Goal: Information Seeking & Learning: Learn about a topic

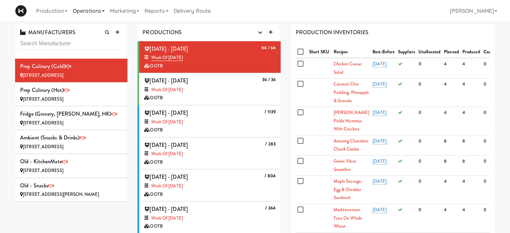
click at [88, 13] on link "Operations" at bounding box center [88, 10] width 37 height 21
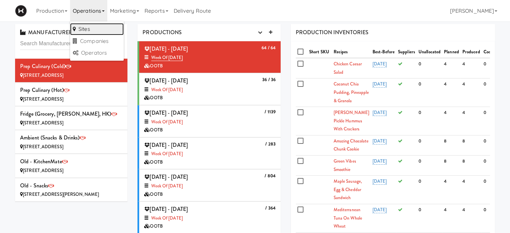
click at [93, 28] on link "Sites" at bounding box center [97, 29] width 54 height 12
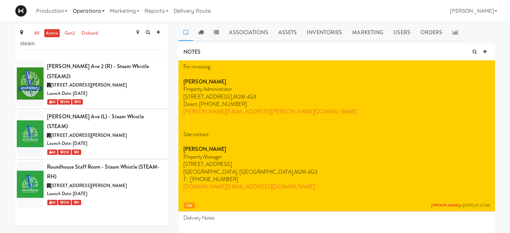
type input "steam"
click at [107, 14] on link "Operations" at bounding box center [88, 10] width 37 height 21
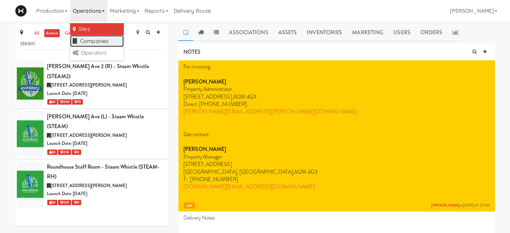
click at [110, 42] on link "Companies" at bounding box center [97, 41] width 54 height 12
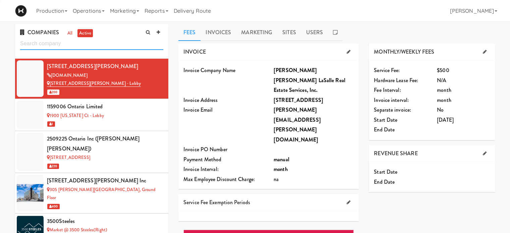
click at [53, 47] on input "text" at bounding box center [91, 44] width 143 height 12
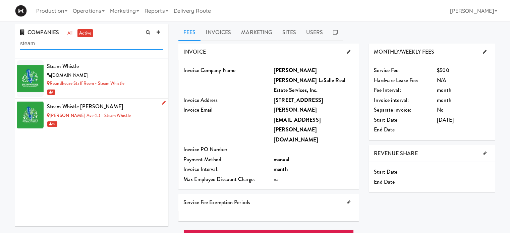
type input "steam"
click at [118, 112] on div "[PERSON_NAME] Ave (L) - Steam Whistle" at bounding box center [105, 116] width 116 height 8
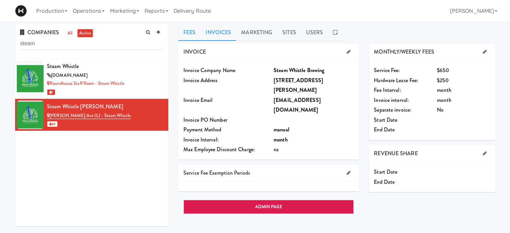
click at [220, 29] on link "Invoices" at bounding box center [218, 32] width 36 height 17
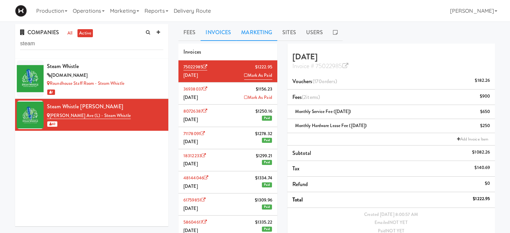
click at [257, 32] on link "Marketing" at bounding box center [256, 32] width 41 height 17
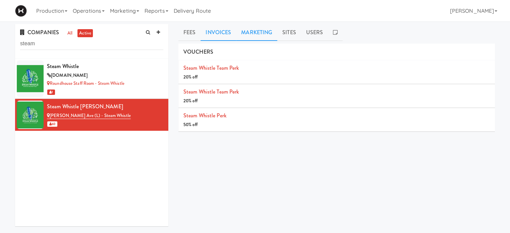
click at [221, 37] on link "Invoices" at bounding box center [218, 32] width 36 height 17
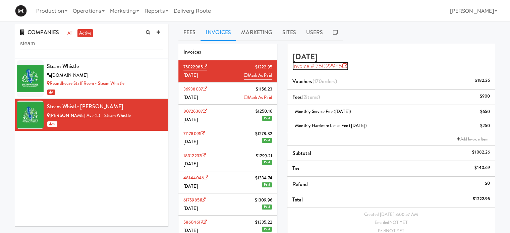
click at [346, 65] on icon at bounding box center [345, 66] width 6 height 6
click at [173, 44] on div "COMPANIES all active steam Steam Whistle steamwhistle.ca Roundhouse Staff Room …" at bounding box center [91, 127] width 163 height 207
click at [186, 93] on li "36938037 $1156.23 July 2025 Mark As Paid" at bounding box center [227, 93] width 99 height 22
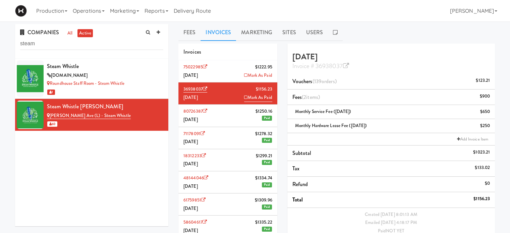
click at [191, 71] on li "75022985 $1222.95 August 2025 Mark As Paid" at bounding box center [227, 71] width 99 height 22
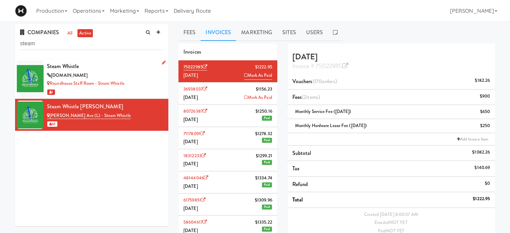
click at [133, 71] on div "Steam Whistle" at bounding box center [105, 66] width 116 height 10
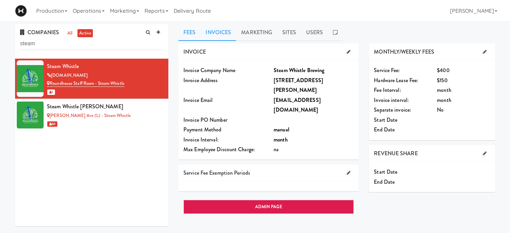
click at [214, 30] on link "Invoices" at bounding box center [218, 32] width 36 height 17
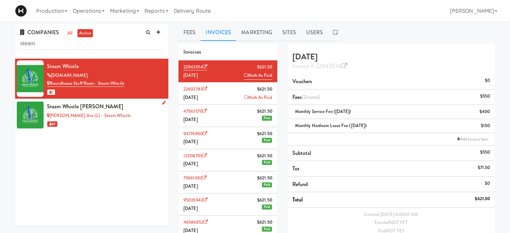
click at [122, 112] on div "[PERSON_NAME] Ave (L) - Steam Whistle" at bounding box center [105, 116] width 116 height 8
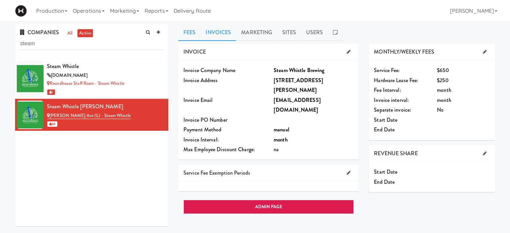
click at [221, 30] on link "Invoices" at bounding box center [218, 32] width 36 height 17
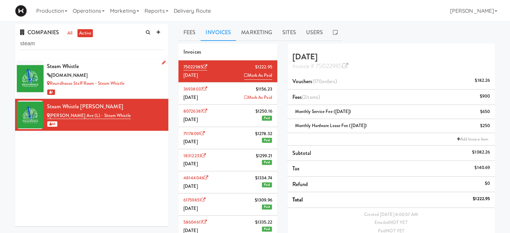
click at [137, 69] on div "Steam Whistle" at bounding box center [105, 66] width 116 height 10
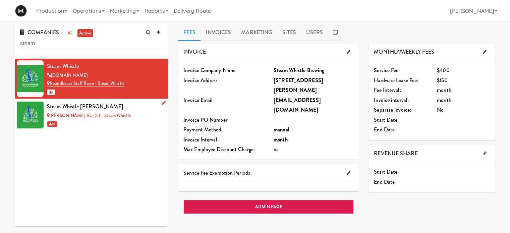
click at [133, 109] on div "Steam Whistle [PERSON_NAME]" at bounding box center [105, 107] width 116 height 10
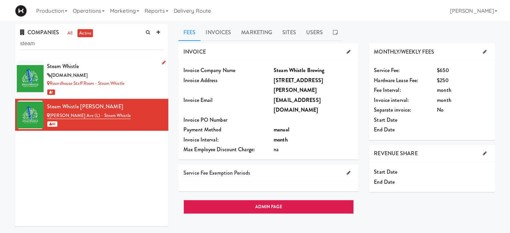
click at [135, 78] on div "[DOMAIN_NAME]" at bounding box center [105, 75] width 116 height 8
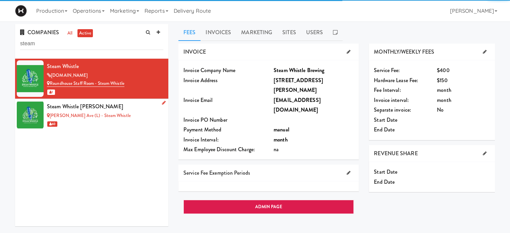
click at [134, 114] on div "[PERSON_NAME] Ave (L) - Steam Whistle" at bounding box center [105, 116] width 116 height 8
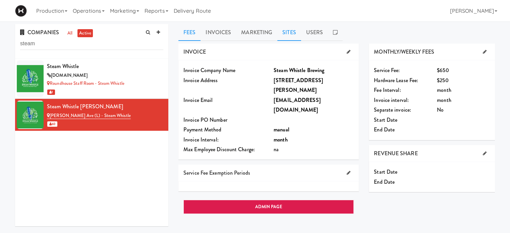
click at [292, 30] on link "Sites" at bounding box center [289, 32] width 24 height 17
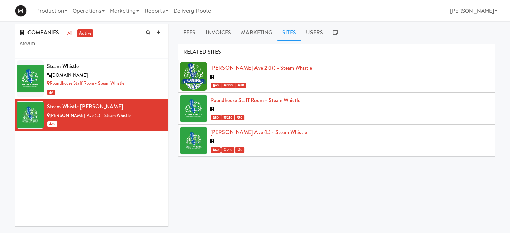
click at [291, 74] on div at bounding box center [349, 77] width 279 height 8
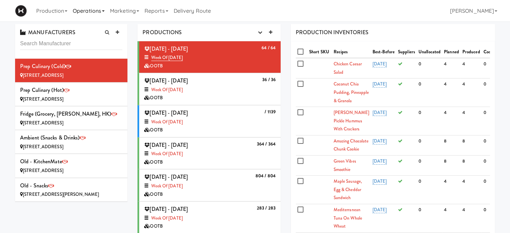
click at [105, 12] on link "Operations" at bounding box center [88, 10] width 37 height 21
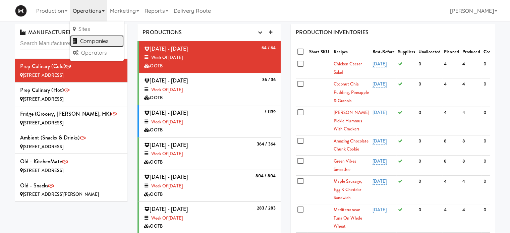
click at [90, 38] on link "Companies" at bounding box center [97, 41] width 54 height 12
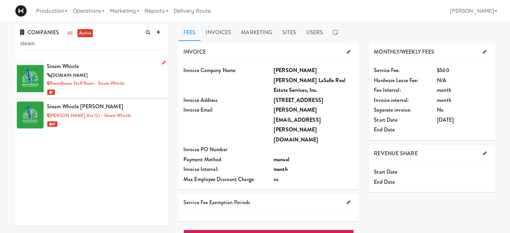
type input "steam"
click at [113, 73] on div "[DOMAIN_NAME]" at bounding box center [105, 75] width 116 height 8
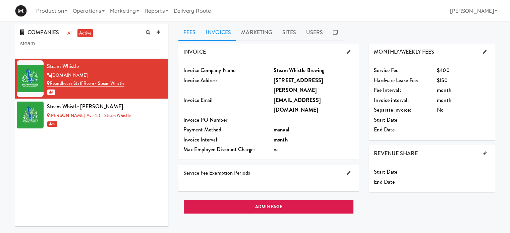
click at [225, 31] on link "Invoices" at bounding box center [218, 32] width 36 height 17
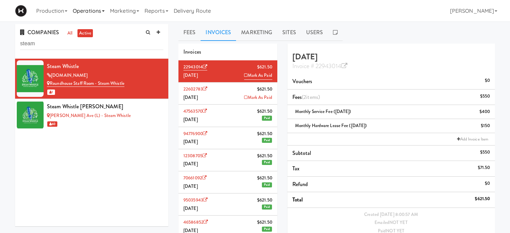
click at [104, 8] on link "Operations" at bounding box center [88, 10] width 37 height 21
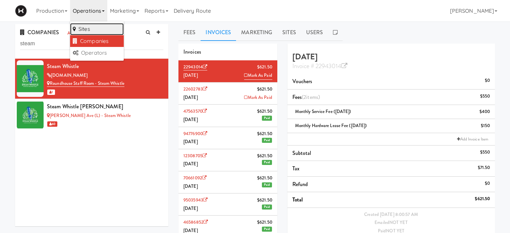
click at [102, 25] on link "Sites" at bounding box center [97, 29] width 54 height 12
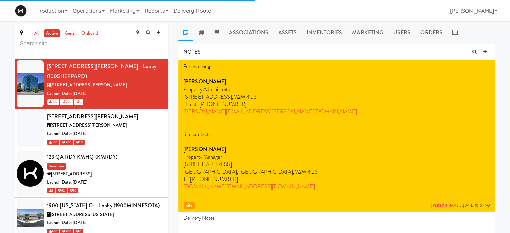
type input "k"
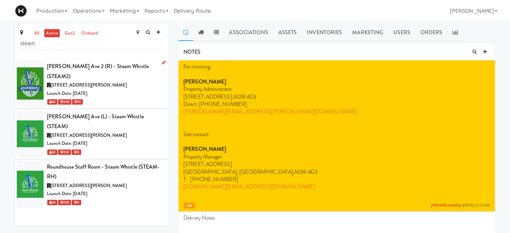
type input "steam"
click at [141, 89] on div "Launch Date: [DATE]" at bounding box center [105, 93] width 116 height 8
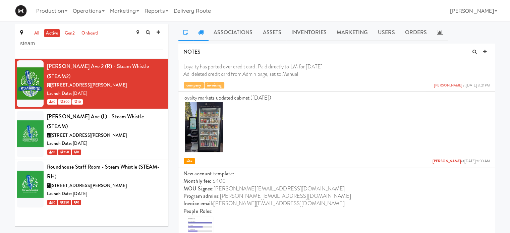
click at [205, 32] on link at bounding box center [200, 32] width 15 height 17
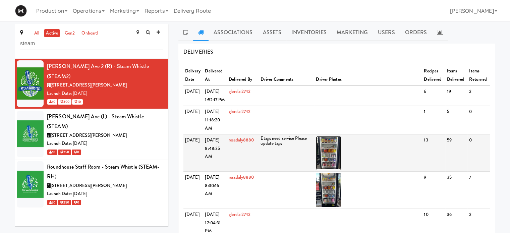
click at [334, 170] on img at bounding box center [328, 153] width 25 height 34
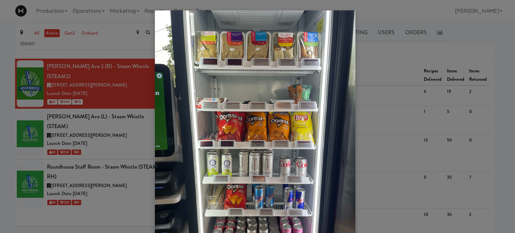
click at [137, 123] on div at bounding box center [257, 116] width 515 height 233
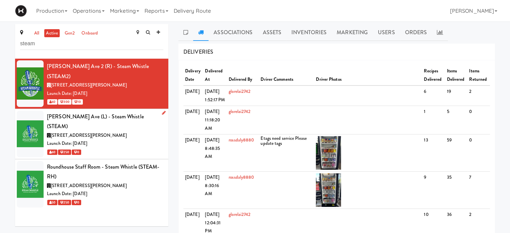
click at [107, 131] on div "[STREET_ADDRESS][PERSON_NAME]" at bounding box center [105, 135] width 116 height 8
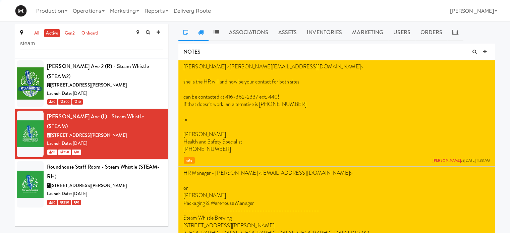
click at [203, 37] on link at bounding box center [200, 32] width 15 height 17
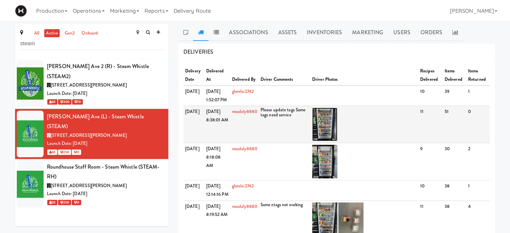
click at [324, 136] on img at bounding box center [324, 125] width 25 height 34
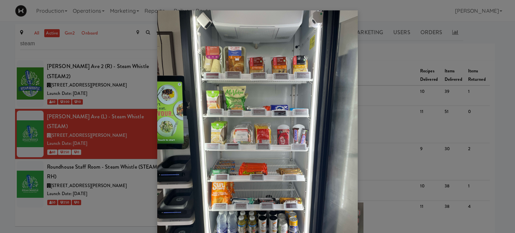
click at [373, 57] on div at bounding box center [257, 116] width 515 height 233
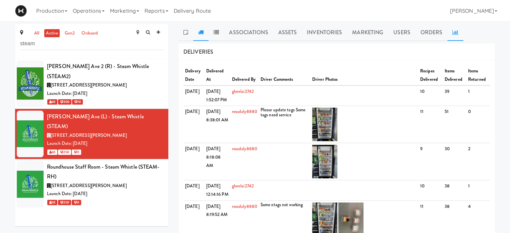
click at [449, 33] on link at bounding box center [455, 32] width 16 height 17
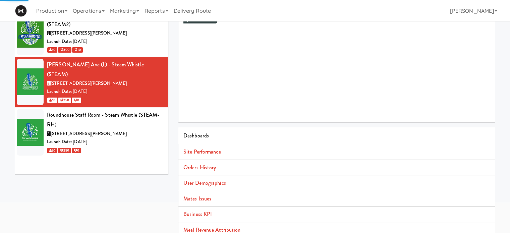
scroll to position [61, 0]
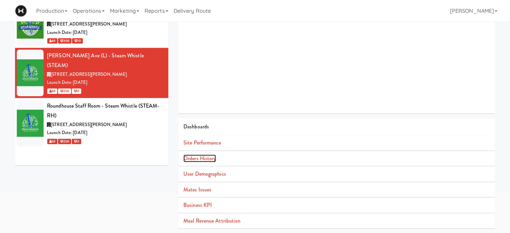
click at [209, 158] on link "Orders History" at bounding box center [199, 158] width 33 height 8
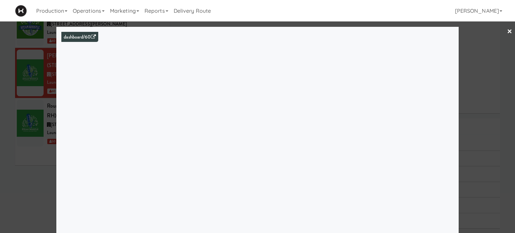
click at [507, 29] on link "×" at bounding box center [509, 31] width 5 height 21
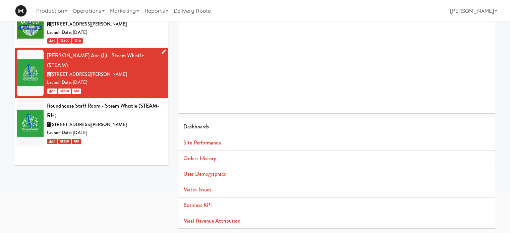
click at [119, 78] on div "Launch Date: [DATE]" at bounding box center [105, 82] width 116 height 8
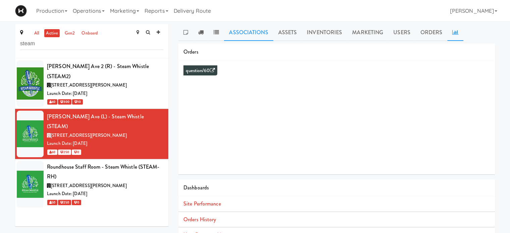
click at [246, 34] on link "Associations" at bounding box center [248, 32] width 49 height 17
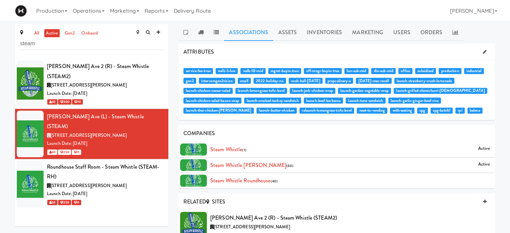
click at [488, 179] on div "Steam Whistle Roundhouse (40)" at bounding box center [349, 181] width 279 height 10
click at [135, 182] on div "[STREET_ADDRESS][PERSON_NAME]" at bounding box center [105, 186] width 116 height 8
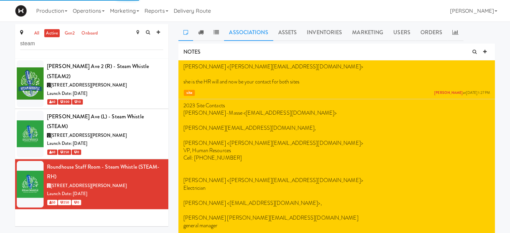
click at [253, 28] on link "Associations" at bounding box center [248, 32] width 49 height 17
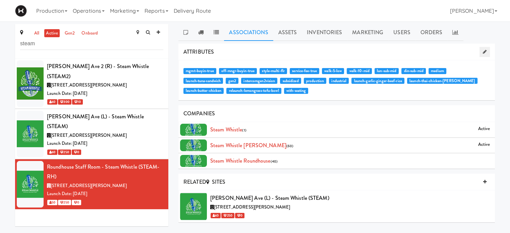
click at [487, 54] on link at bounding box center [484, 52] width 10 height 10
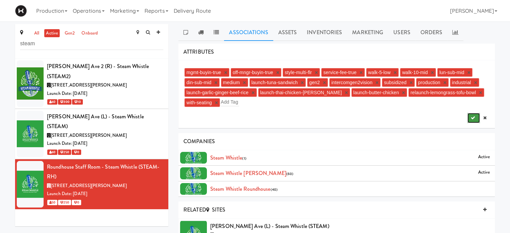
click at [469, 120] on button "submit" at bounding box center [473, 118] width 12 height 10
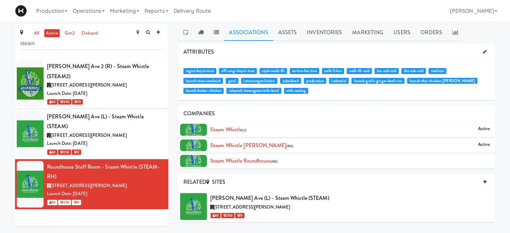
scroll to position [21, 0]
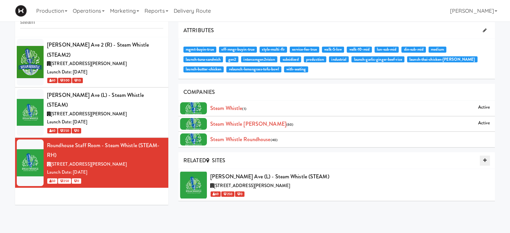
click at [486, 158] on icon at bounding box center [484, 160] width 3 height 4
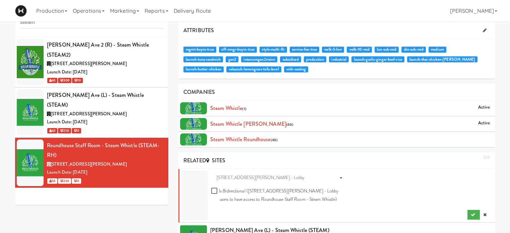
scroll to position [47, 0]
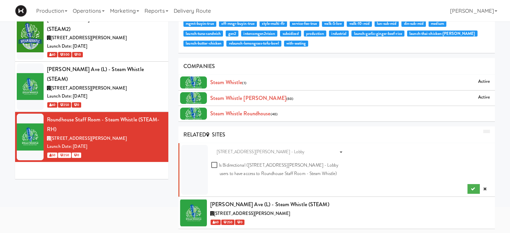
click at [251, 134] on div "RELATED SITES" at bounding box center [336, 134] width 316 height 17
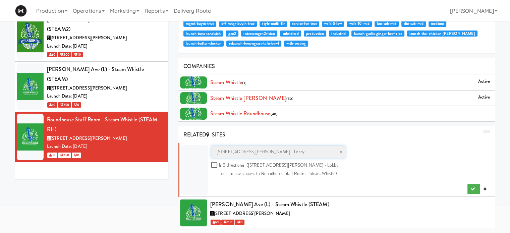
click at [272, 150] on span "[STREET_ADDRESS][PERSON_NAME] - Lobby" at bounding box center [275, 152] width 119 height 8
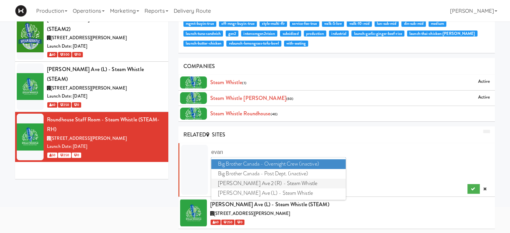
type input "evan"
click at [271, 179] on span "[PERSON_NAME] Ave 2 (R) - Steam Whistle" at bounding box center [278, 184] width 134 height 10
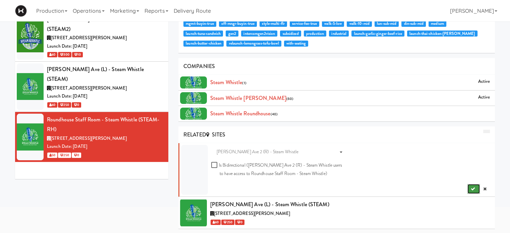
click at [470, 191] on button "submit" at bounding box center [473, 189] width 12 height 10
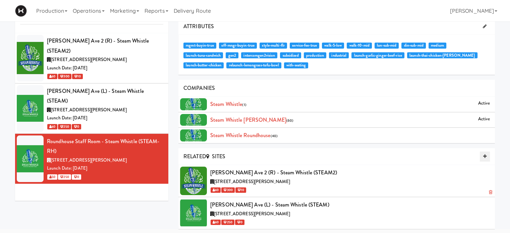
click at [490, 192] on icon at bounding box center [490, 192] width 3 height 4
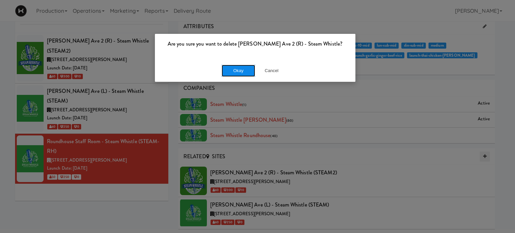
click at [234, 73] on button "Okay" at bounding box center [238, 71] width 34 height 12
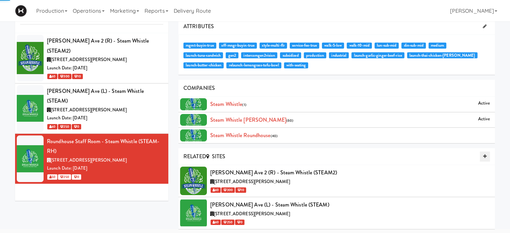
scroll to position [21, 0]
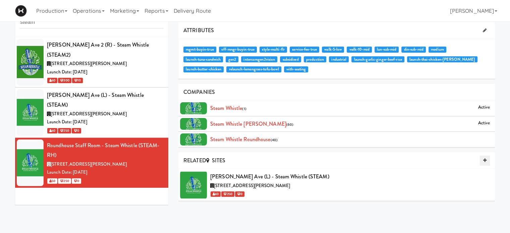
click at [484, 159] on icon at bounding box center [484, 160] width 3 height 4
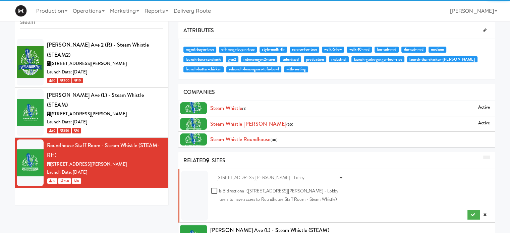
scroll to position [25, 0]
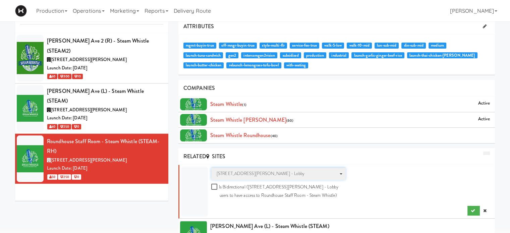
click at [235, 172] on span "[STREET_ADDRESS][PERSON_NAME] - Lobby" at bounding box center [275, 174] width 119 height 8
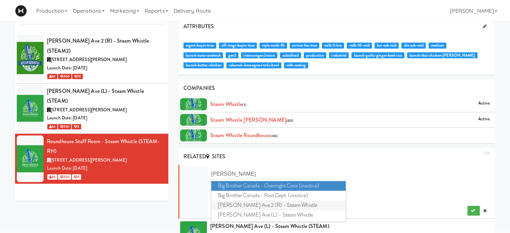
type input "[PERSON_NAME]"
click at [235, 205] on span "[PERSON_NAME] Ave 2 (R) - Steam Whistle" at bounding box center [278, 205] width 134 height 10
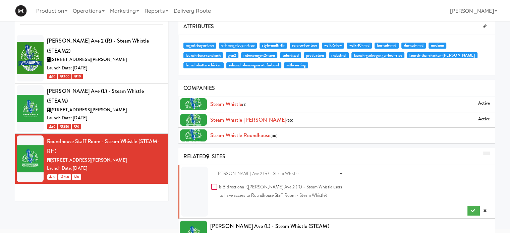
click at [215, 184] on input "Is Bidirectional ([PERSON_NAME] Ave 2 (R) - Steam Whistle users to have access …" at bounding box center [215, 186] width 8 height 5
checkbox input "true"
click at [473, 212] on button "submit" at bounding box center [473, 211] width 12 height 10
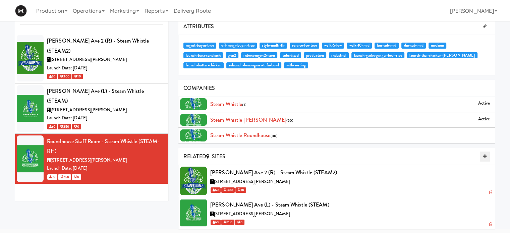
click at [489, 223] on icon at bounding box center [490, 224] width 3 height 4
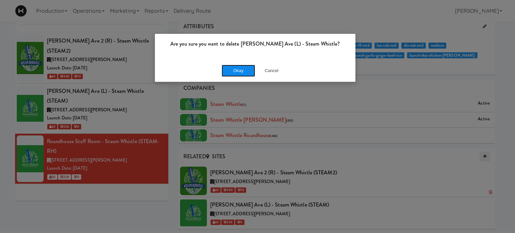
click at [239, 71] on button "Okay" at bounding box center [238, 71] width 34 height 12
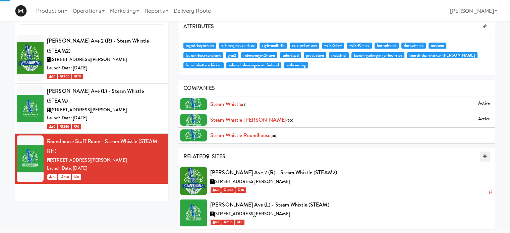
scroll to position [21, 0]
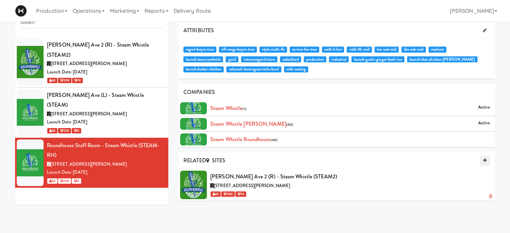
click at [485, 160] on icon at bounding box center [484, 160] width 3 height 4
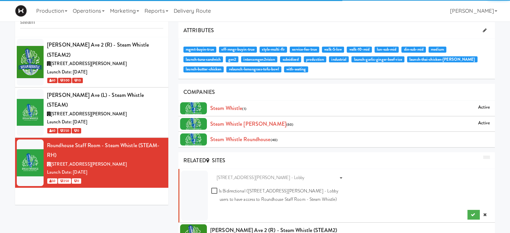
scroll to position [25, 0]
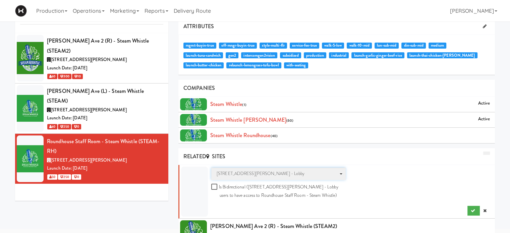
click at [242, 171] on span "[STREET_ADDRESS][PERSON_NAME] - Lobby" at bounding box center [275, 174] width 119 height 8
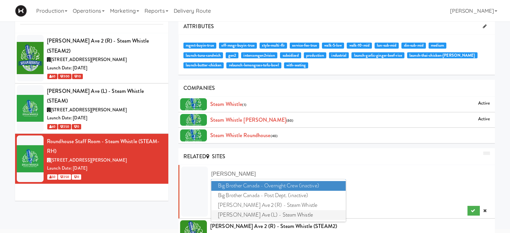
type input "[PERSON_NAME]"
click at [247, 211] on span "[PERSON_NAME] Ave (L) - Steam Whistle" at bounding box center [278, 215] width 134 height 10
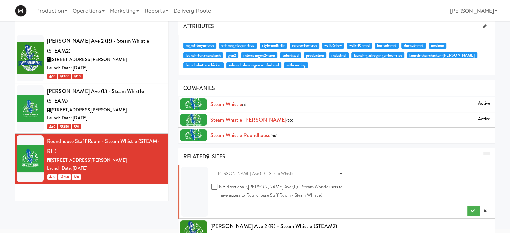
click at [210, 185] on div "Sites [PERSON_NAME] Ave (L) - Steam Whistle Is Bidirectional ([PERSON_NAME] Ave…" at bounding box center [278, 185] width 144 height 35
click at [215, 186] on input "Is Bidirectional ([PERSON_NAME] Ave (L) - Steam Whistle users to have access to…" at bounding box center [215, 186] width 8 height 5
click at [468, 207] on button "submit" at bounding box center [473, 211] width 12 height 10
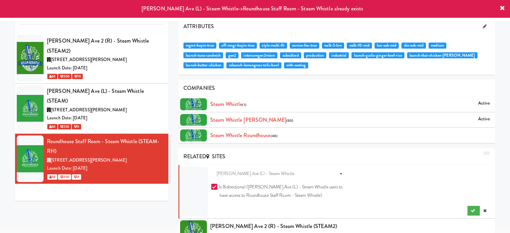
click at [502, 9] on icon at bounding box center [501, 8] width 5 height 5
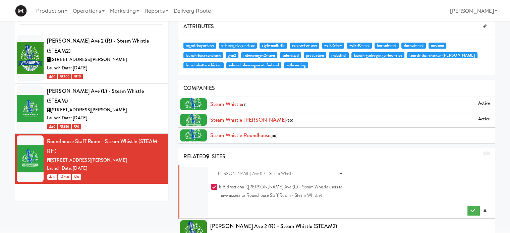
click at [210, 188] on div "Sites [PERSON_NAME] Ave (L) - Steam Whistle Is Bidirectional ([PERSON_NAME] Ave…" at bounding box center [278, 185] width 144 height 35
click at [215, 185] on input "Is Bidirectional ([PERSON_NAME] Ave (L) - Steam Whistle users to have access to…" at bounding box center [215, 186] width 8 height 5
checkbox input "false"
click at [469, 208] on button "submit" at bounding box center [473, 211] width 12 height 10
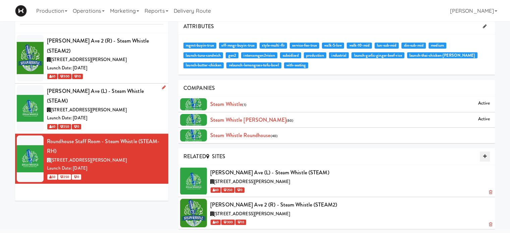
click at [132, 122] on div "60 250 0" at bounding box center [105, 126] width 116 height 8
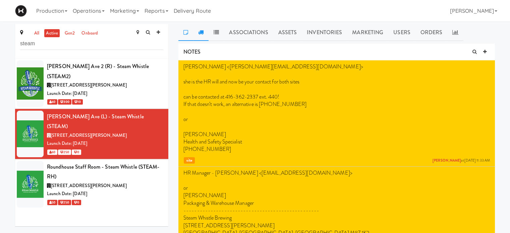
click at [202, 37] on link at bounding box center [200, 32] width 15 height 17
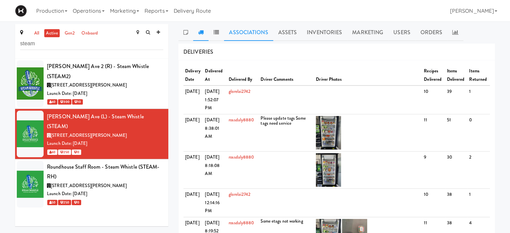
click at [243, 37] on link "Associations" at bounding box center [248, 32] width 49 height 17
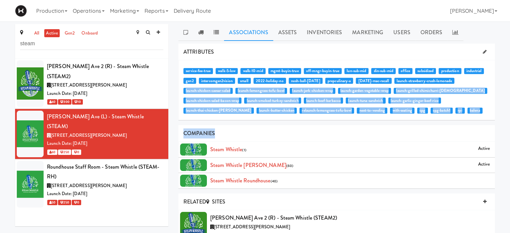
drag, startPoint x: 506, startPoint y: 77, endPoint x: 513, endPoint y: 121, distance: 44.8
click at [510, 121] on html "Are you sure you want to delete [PERSON_NAME] Ave (L) - Steam Whistle? Okay Can…" at bounding box center [255, 116] width 510 height 233
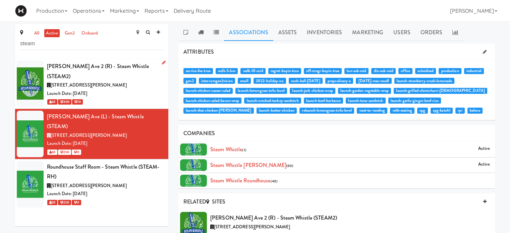
click at [123, 89] on div "Launch Date: [DATE]" at bounding box center [105, 93] width 116 height 8
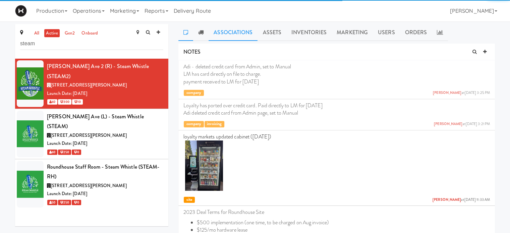
click at [227, 36] on link "Associations" at bounding box center [232, 32] width 49 height 17
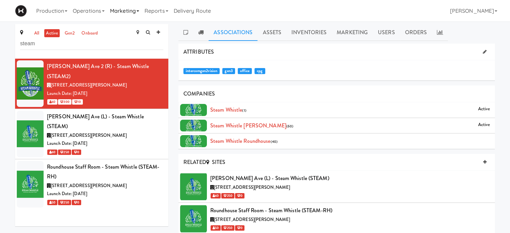
click at [137, 12] on link "Marketing" at bounding box center [124, 10] width 35 height 21
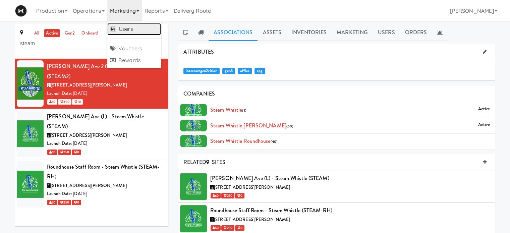
click at [132, 28] on link "Users" at bounding box center [134, 29] width 54 height 12
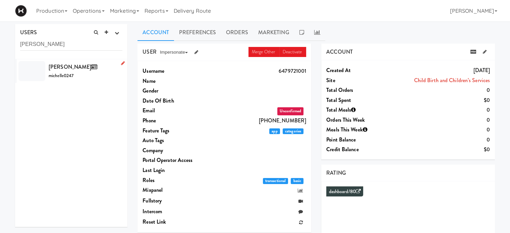
type input "[PERSON_NAME]"
click at [64, 65] on span "[PERSON_NAME]" at bounding box center [74, 67] width 51 height 8
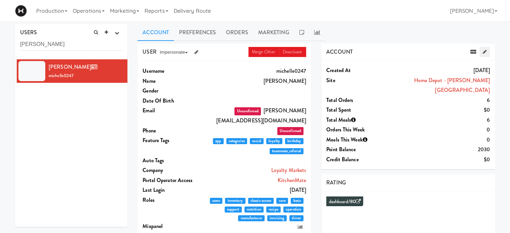
click at [484, 50] on icon at bounding box center [485, 52] width 4 height 4
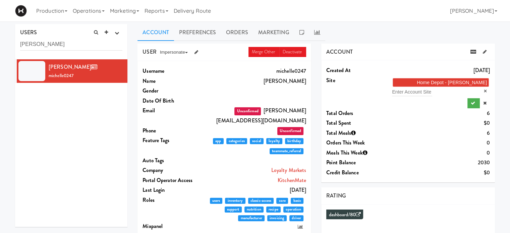
click at [484, 88] on link "×" at bounding box center [485, 91] width 3 height 6
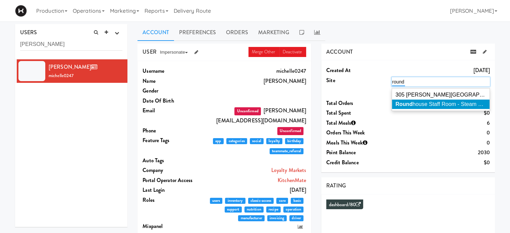
type input "round"
click at [455, 104] on span "Round house Staff Room - Steam Whistle" at bounding box center [445, 104] width 101 height 6
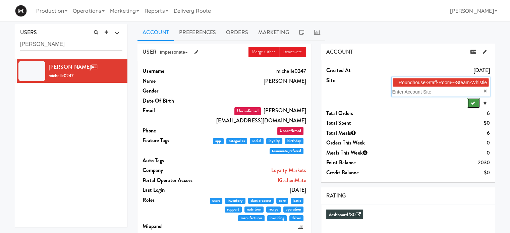
click at [473, 102] on icon "submit" at bounding box center [472, 103] width 4 height 4
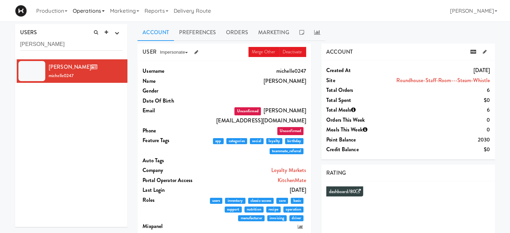
click at [101, 10] on link "Operations" at bounding box center [88, 10] width 37 height 21
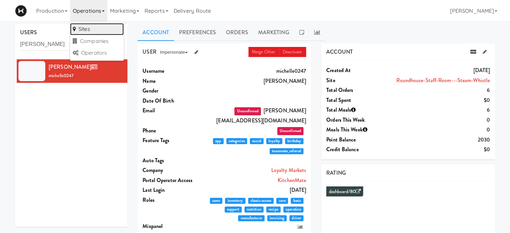
click at [98, 26] on link "Sites" at bounding box center [97, 29] width 54 height 12
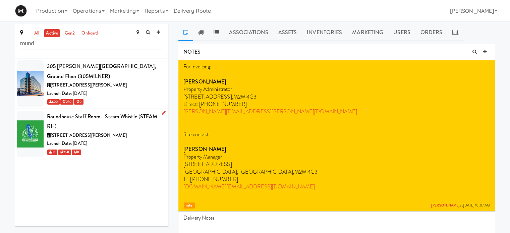
click at [127, 138] on div "[STREET_ADDRESS][PERSON_NAME]" at bounding box center [105, 135] width 116 height 8
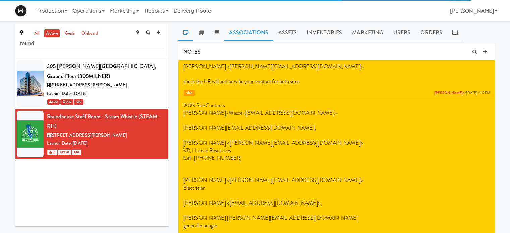
click at [259, 33] on link "Associations" at bounding box center [248, 32] width 49 height 17
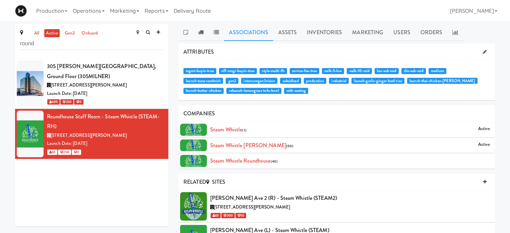
scroll to position [25, 0]
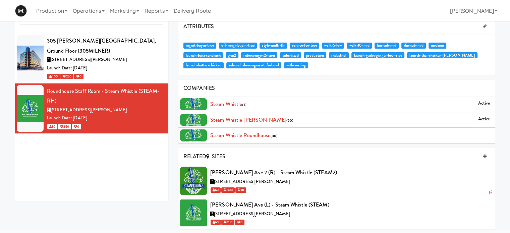
click at [489, 192] on icon at bounding box center [490, 192] width 3 height 4
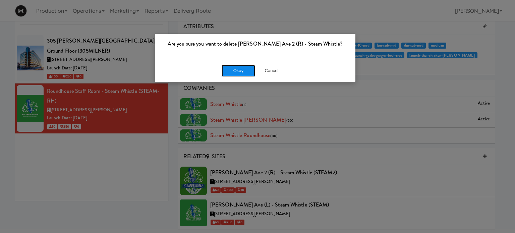
click at [241, 67] on button "Okay" at bounding box center [238, 71] width 34 height 12
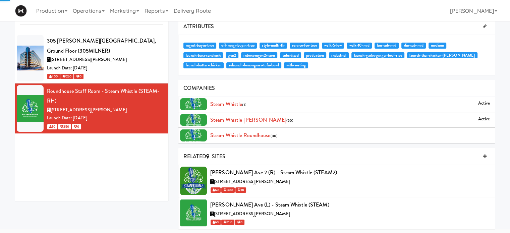
scroll to position [21, 0]
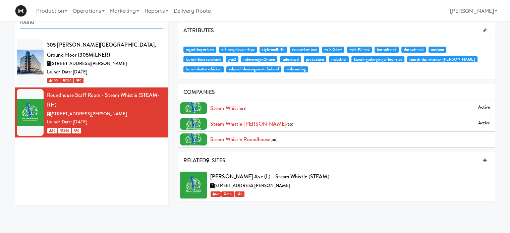
click at [69, 23] on input "round" at bounding box center [91, 22] width 143 height 12
type input "r"
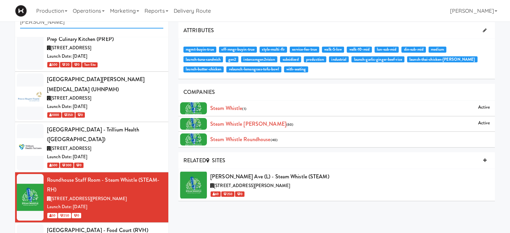
scroll to position [0, 0]
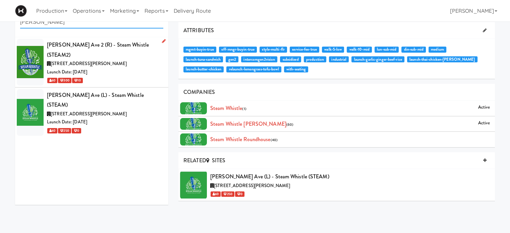
type input "[PERSON_NAME]"
click at [125, 68] on div "Launch Date: [DATE]" at bounding box center [105, 72] width 116 height 8
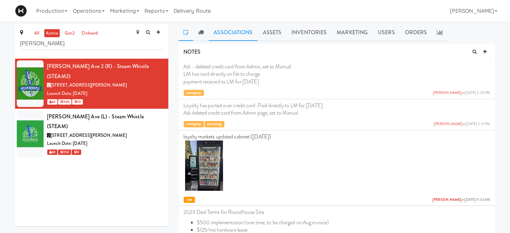
click at [235, 28] on link "Associations" at bounding box center [232, 32] width 49 height 17
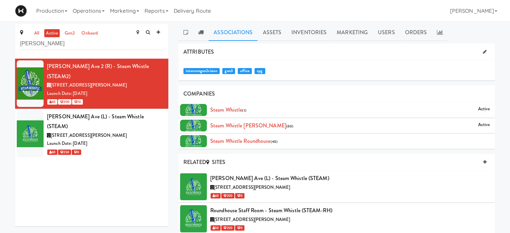
scroll to position [21, 0]
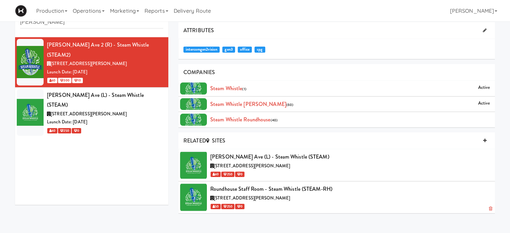
click at [490, 208] on icon at bounding box center [490, 208] width 3 height 4
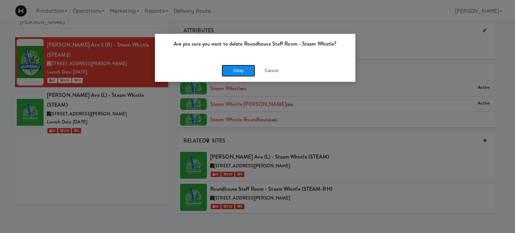
click at [241, 73] on button "Okay" at bounding box center [238, 71] width 34 height 12
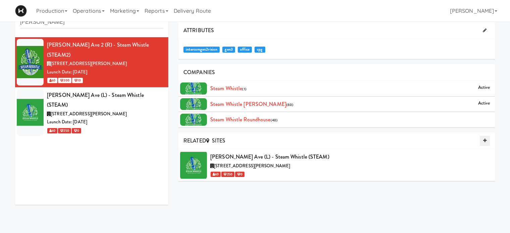
click at [483, 140] on icon at bounding box center [484, 140] width 3 height 4
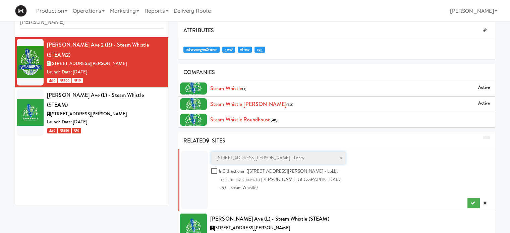
click at [220, 159] on span "[STREET_ADDRESS][PERSON_NAME] - Lobby" at bounding box center [275, 158] width 119 height 8
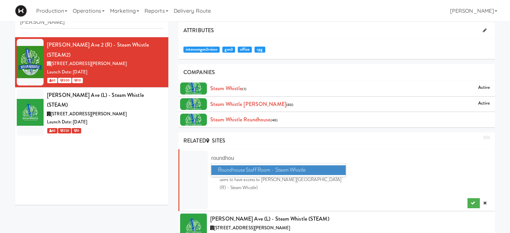
type input "roundhou"
click at [228, 169] on span "Roundhouse Staff Room - Steam Whistle" at bounding box center [278, 170] width 134 height 10
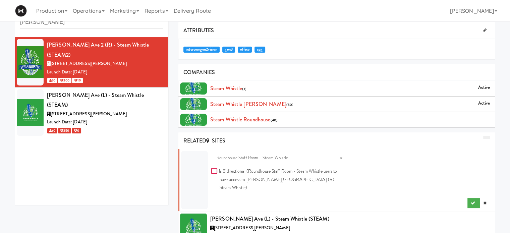
click at [211, 169] on input "Is Bidirectional (Roundhouse Staff Room - Steam Whistle users to have access to…" at bounding box center [215, 171] width 8 height 5
checkbox input "true"
click at [472, 198] on button "submit" at bounding box center [473, 203] width 12 height 10
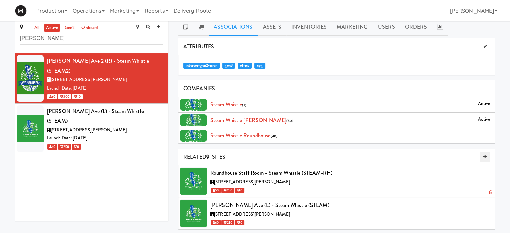
scroll to position [0, 0]
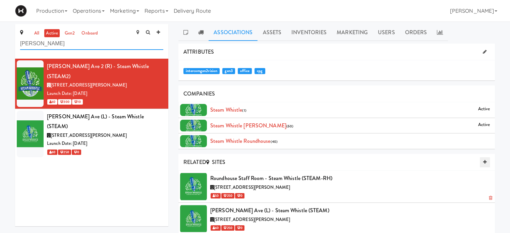
drag, startPoint x: 59, startPoint y: 41, endPoint x: 0, endPoint y: 47, distance: 59.2
click at [0, 47] on div "all active gen2 onboard [PERSON_NAME] [PERSON_NAME] Ave 2 (R) - Steam Whistle (…" at bounding box center [255, 131] width 510 height 215
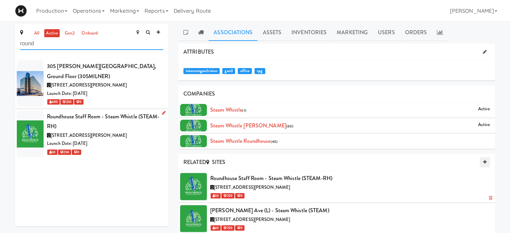
type input "round"
click at [114, 130] on div "Roundhouse Staff Room - Steam Whistle (STEAM-RH)" at bounding box center [105, 122] width 116 height 20
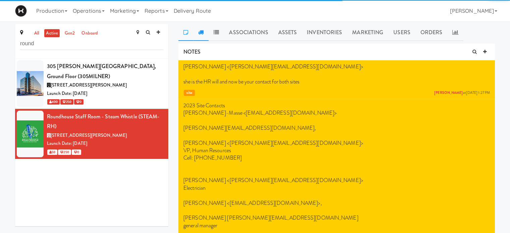
click at [203, 33] on link at bounding box center [200, 32] width 15 height 17
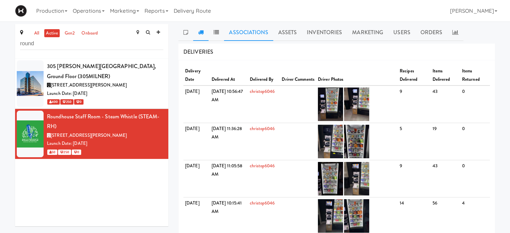
click at [251, 37] on link "Associations" at bounding box center [248, 32] width 49 height 17
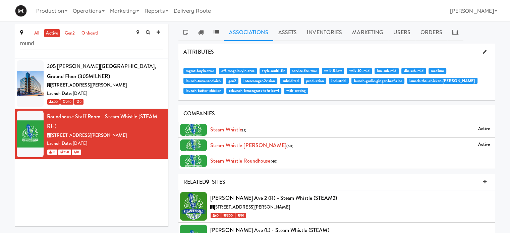
scroll to position [25, 0]
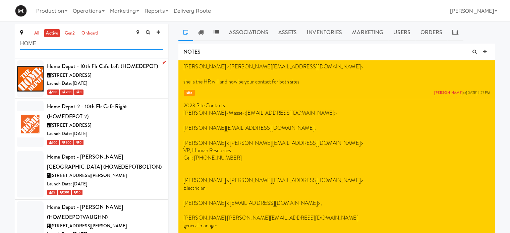
type input "HOME"
click at [136, 87] on div "Launch Date: [DATE]" at bounding box center [105, 83] width 116 height 8
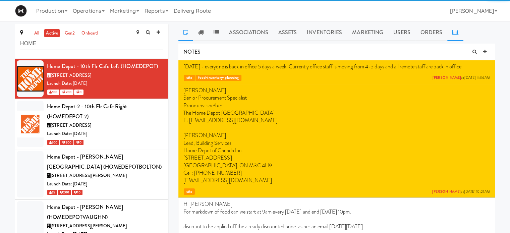
click at [455, 36] on link at bounding box center [455, 32] width 16 height 17
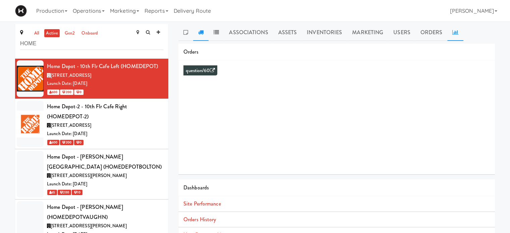
click at [200, 35] on link at bounding box center [200, 32] width 15 height 17
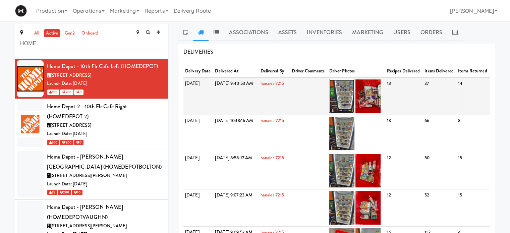
click at [354, 100] on img at bounding box center [341, 96] width 25 height 34
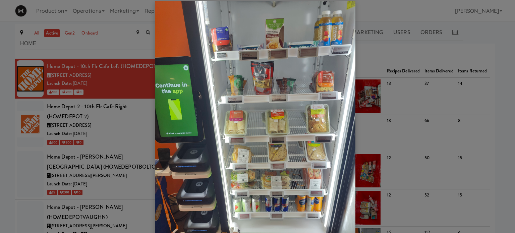
scroll to position [9, 0]
click at [496, 95] on div at bounding box center [257, 116] width 515 height 233
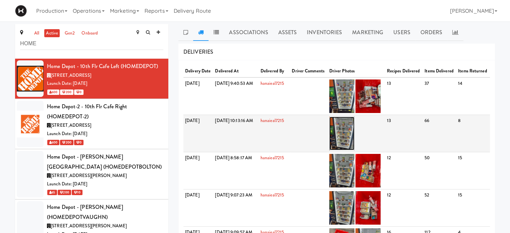
click at [354, 135] on img at bounding box center [341, 134] width 25 height 34
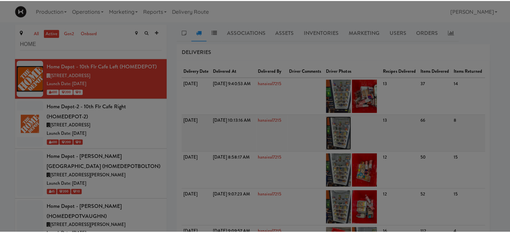
scroll to position [0, 0]
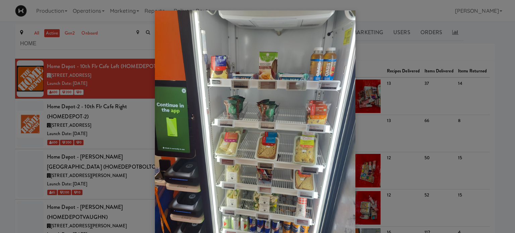
click at [487, 41] on div at bounding box center [257, 116] width 515 height 233
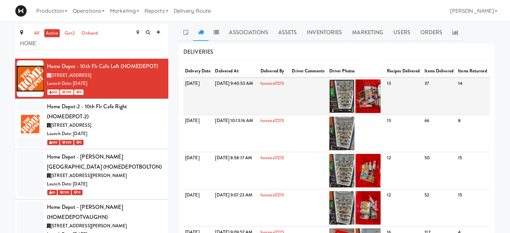
click at [354, 99] on img at bounding box center [341, 96] width 25 height 34
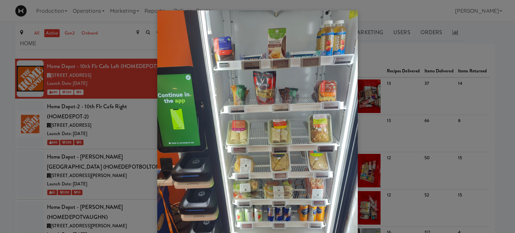
click at [496, 58] on div at bounding box center [257, 116] width 515 height 233
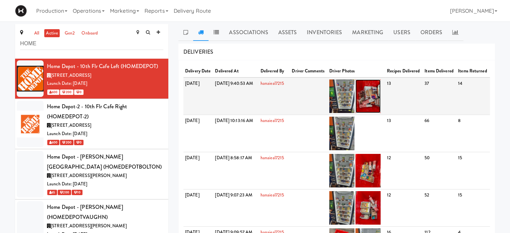
click at [380, 98] on img at bounding box center [367, 96] width 25 height 34
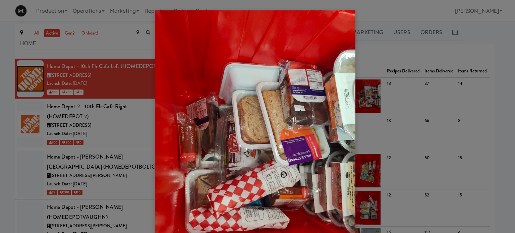
click at [493, 42] on div at bounding box center [257, 116] width 515 height 233
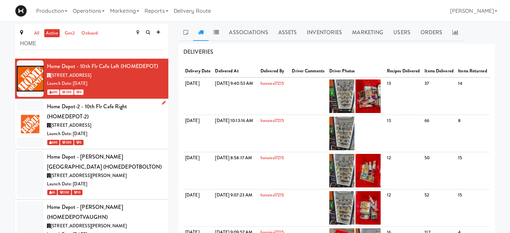
click at [141, 131] on div "Launch Date: [DATE]" at bounding box center [105, 134] width 116 height 8
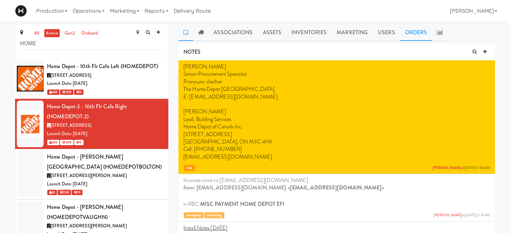
click at [415, 32] on link "Orders" at bounding box center [416, 32] width 32 height 17
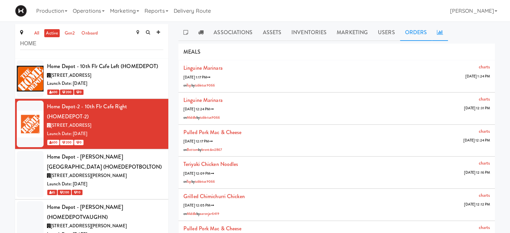
click at [439, 33] on icon at bounding box center [440, 31] width 6 height 5
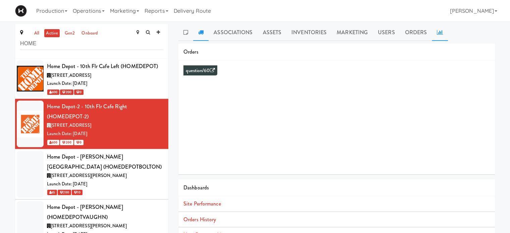
click at [199, 30] on icon at bounding box center [200, 31] width 5 height 5
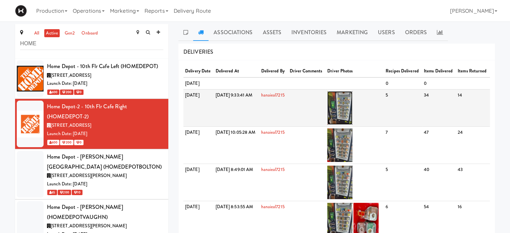
click at [352, 125] on img at bounding box center [339, 108] width 25 height 34
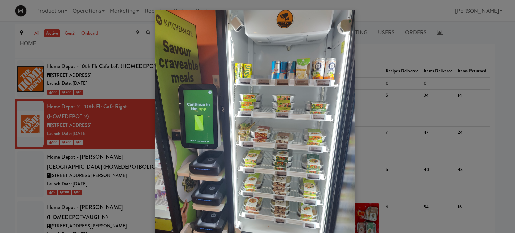
click at [363, 159] on div at bounding box center [257, 116] width 515 height 233
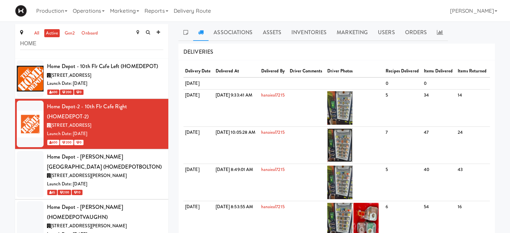
click at [352, 159] on img at bounding box center [339, 145] width 25 height 34
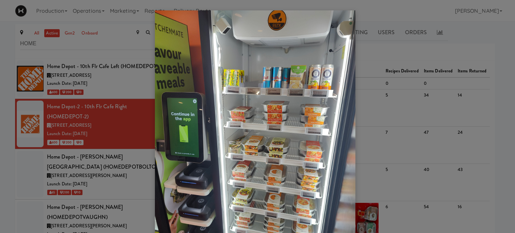
click at [439, 18] on div at bounding box center [257, 116] width 515 height 233
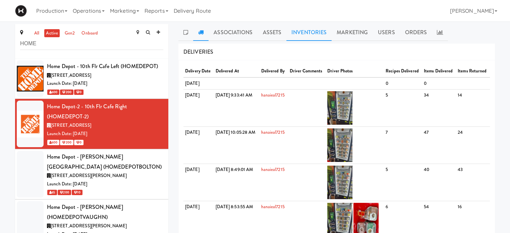
click at [305, 37] on link "Inventories" at bounding box center [308, 32] width 45 height 17
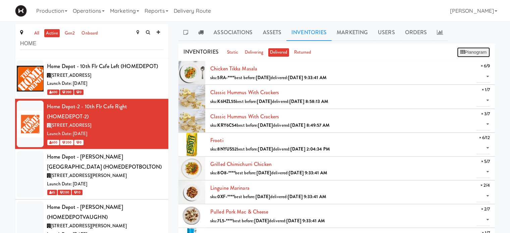
click at [468, 51] on button "Planogram" at bounding box center [473, 52] width 33 height 10
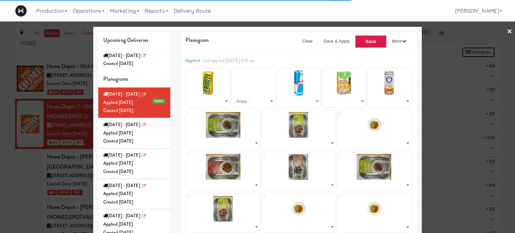
select select "number:260651"
select select "number:283016"
select select "number:271875"
select select "number:283068"
select select "number:286144"
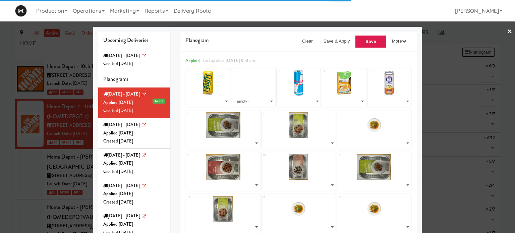
select select "number:286082"
select select "number:286018"
select select "number:285954"
select select "number:286229"
select select "number:286144"
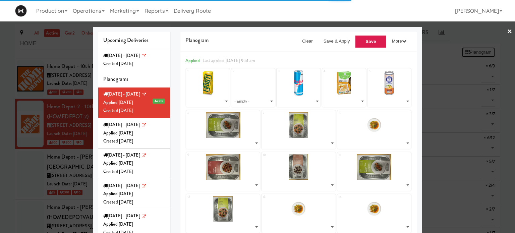
select select "number:286082"
select select "number:286018"
select select "number:286144"
select select "number:286229"
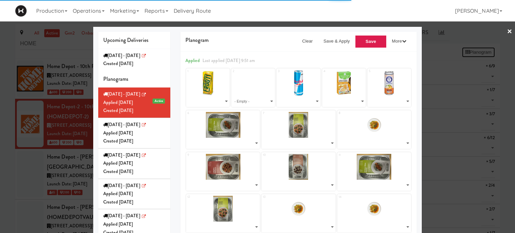
select select "number:286082"
select select "number:285954"
select select "number:286229"
select select "number:286144"
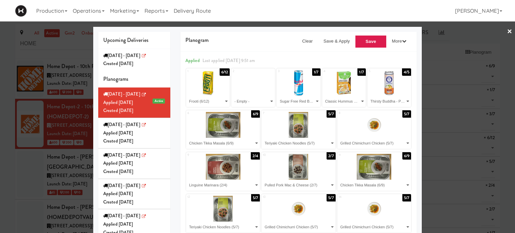
click at [462, 29] on div at bounding box center [257, 116] width 515 height 233
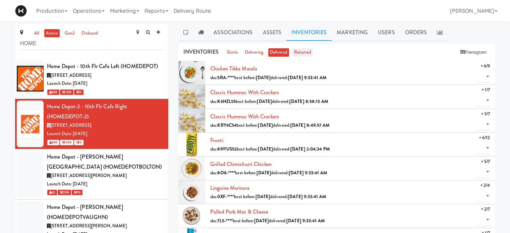
click at [298, 53] on link "returned" at bounding box center [302, 52] width 21 height 8
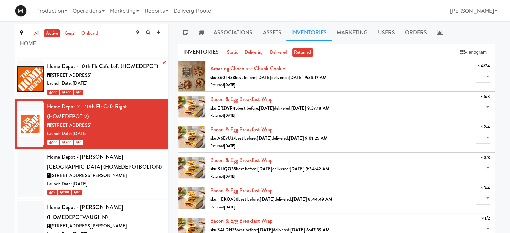
click at [125, 81] on div "Launch Date: [DATE]" at bounding box center [105, 83] width 116 height 8
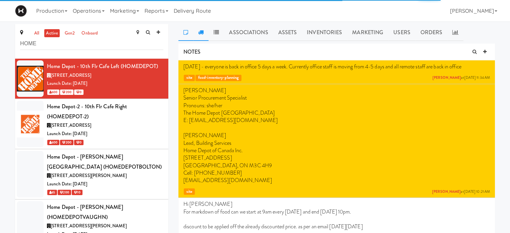
click at [200, 30] on icon at bounding box center [200, 31] width 5 height 5
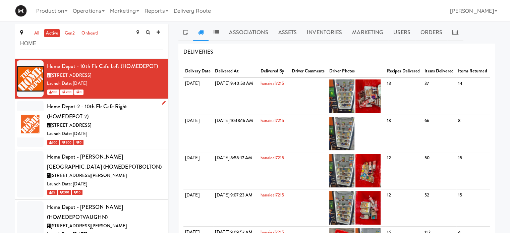
click at [129, 130] on div "Launch Date: [DATE]" at bounding box center [105, 134] width 116 height 8
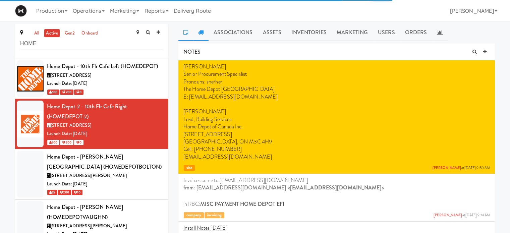
click at [204, 31] on link at bounding box center [200, 32] width 15 height 17
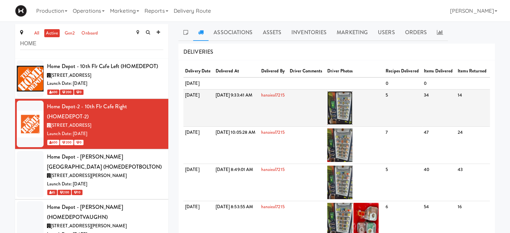
click at [352, 120] on img at bounding box center [339, 108] width 25 height 34
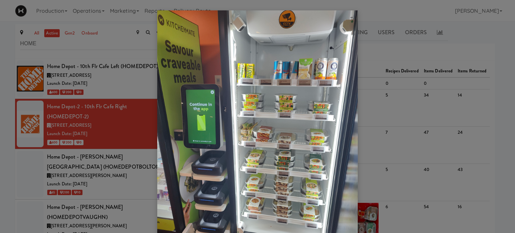
click at [126, 83] on div at bounding box center [257, 116] width 515 height 233
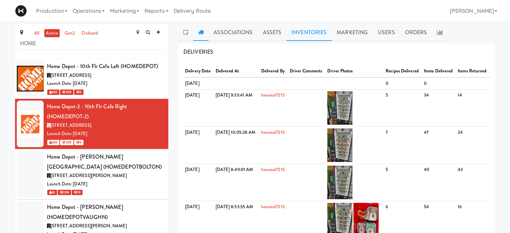
click at [311, 30] on link "Inventories" at bounding box center [308, 32] width 45 height 17
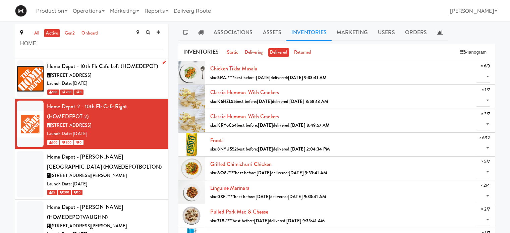
click at [110, 78] on div "[STREET_ADDRESS]" at bounding box center [105, 75] width 116 height 8
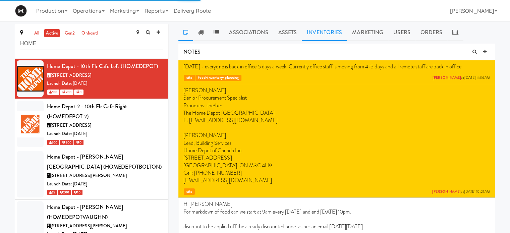
click at [323, 32] on link "Inventories" at bounding box center [324, 32] width 45 height 17
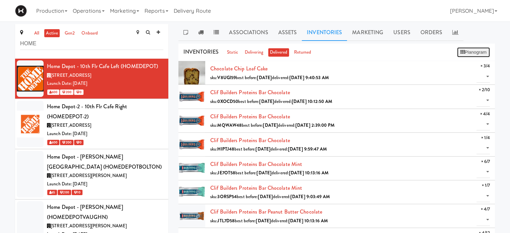
click at [469, 53] on button "Planogram" at bounding box center [473, 52] width 33 height 10
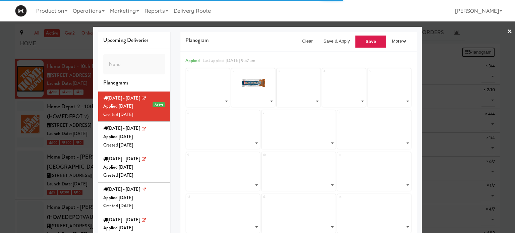
select select "number:288018"
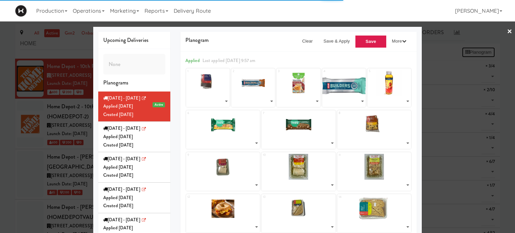
select select "number:283096"
select select "number:279442"
select select "number:283125"
select select "number:279252"
select select "number:287964"
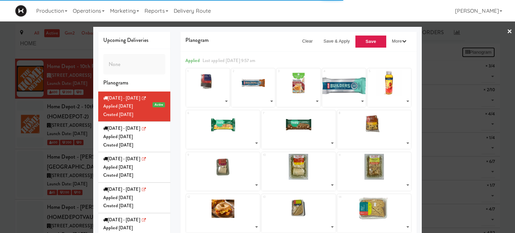
select select "number:283446"
select select "number:287997"
select select "number:287726"
select select "number:287916"
select select "number:287856"
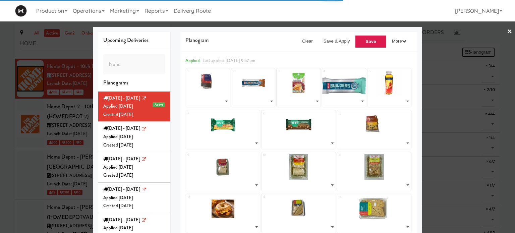
select select "number:287603"
select select "number:288027"
select select "number:287794"
select select "number:287656"
select select "number:287640"
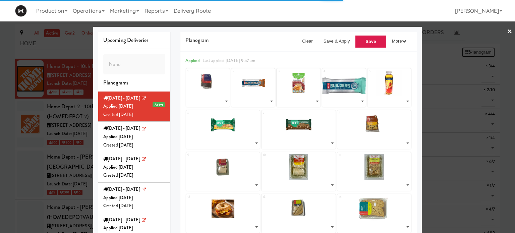
select select "number:287559"
select select "number:272192"
select select "number:287405"
select select "number:283049"
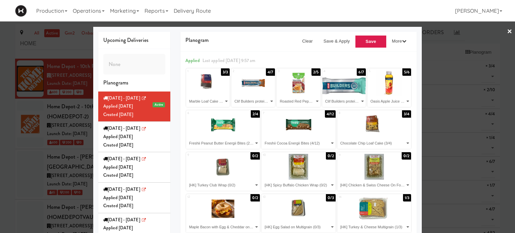
click at [508, 29] on div at bounding box center [257, 116] width 515 height 233
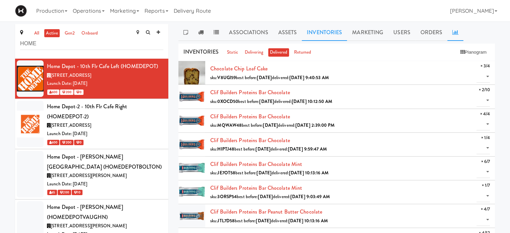
click at [450, 37] on link at bounding box center [455, 32] width 16 height 17
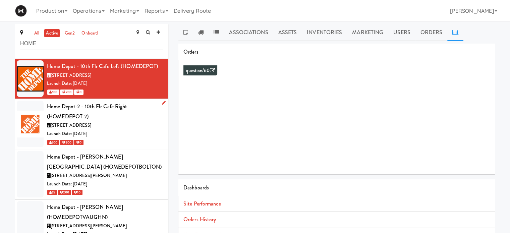
click at [133, 119] on div "Home Depot-2 - 10th Flr Cafe Right (HOMEDEPOT-2)" at bounding box center [105, 112] width 116 height 20
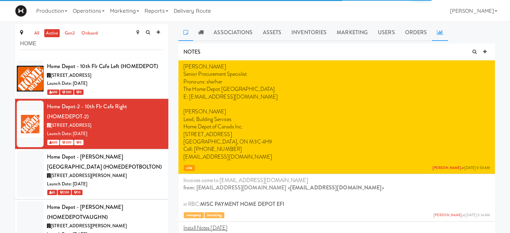
click at [437, 33] on icon at bounding box center [440, 31] width 6 height 5
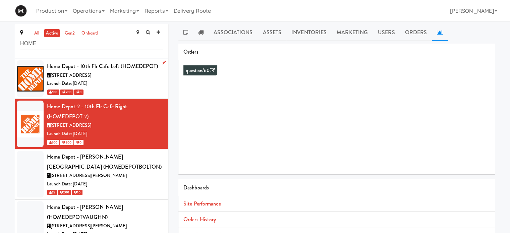
click at [113, 84] on div "Launch Date: [DATE]" at bounding box center [105, 83] width 116 height 8
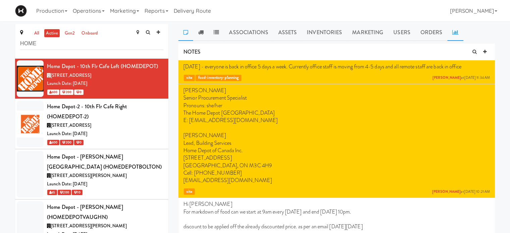
click at [452, 35] on link at bounding box center [455, 32] width 16 height 17
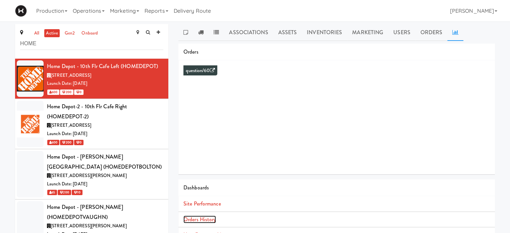
click at [200, 219] on link "Orders History" at bounding box center [199, 219] width 33 height 8
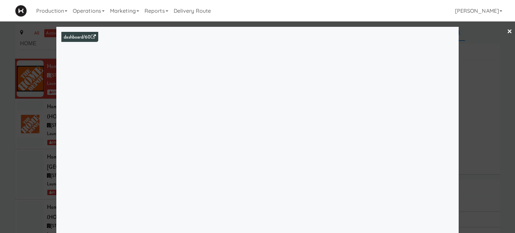
click at [507, 29] on link "×" at bounding box center [509, 31] width 5 height 21
